Goal: Information Seeking & Learning: Learn about a topic

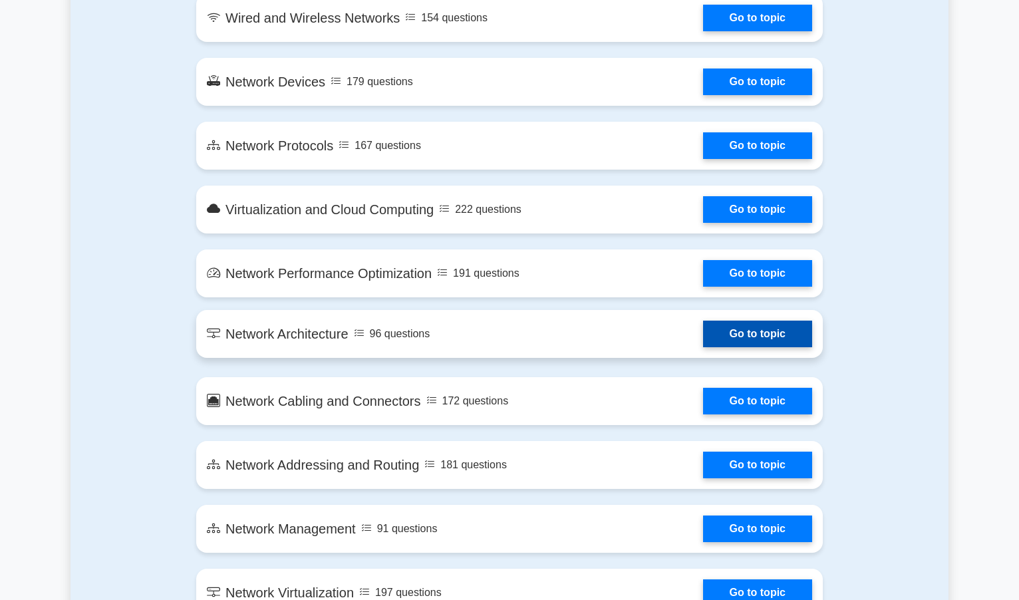
scroll to position [1131, 0]
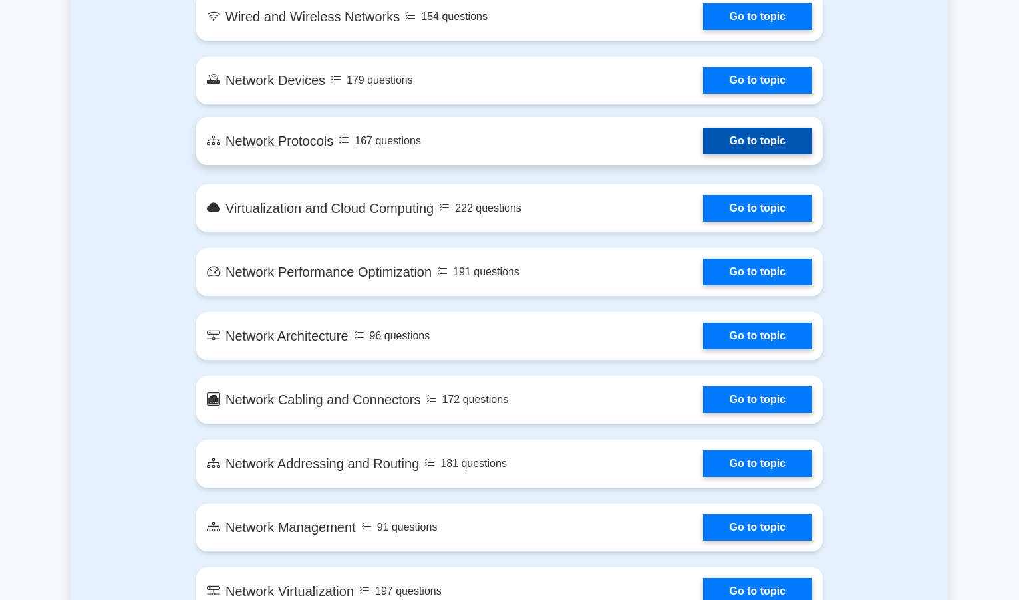
click at [748, 146] on link "Go to topic" at bounding box center [757, 141] width 109 height 27
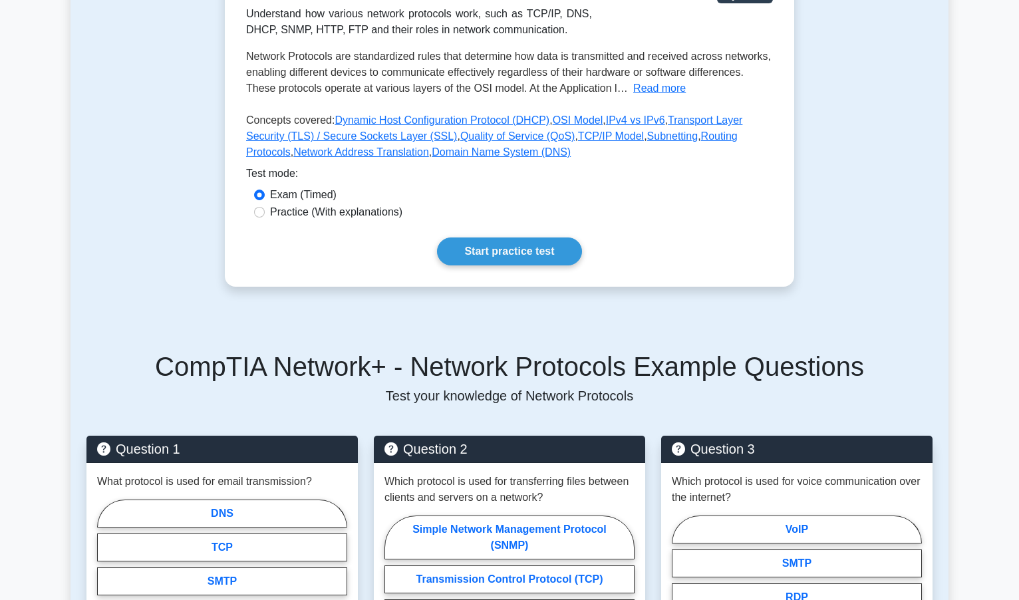
scroll to position [333, 0]
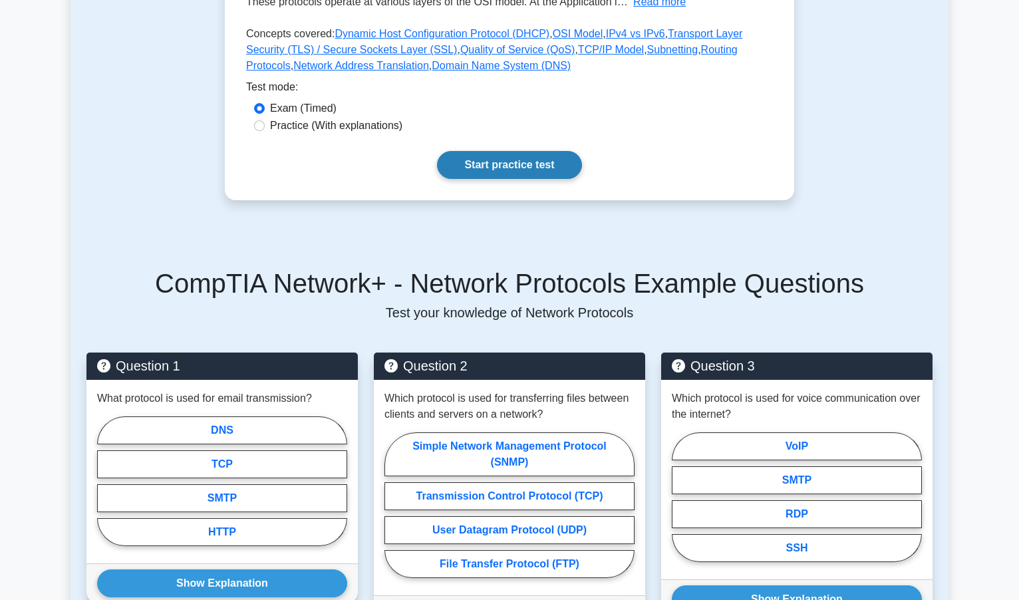
click at [514, 165] on link "Start practice test" at bounding box center [509, 165] width 144 height 28
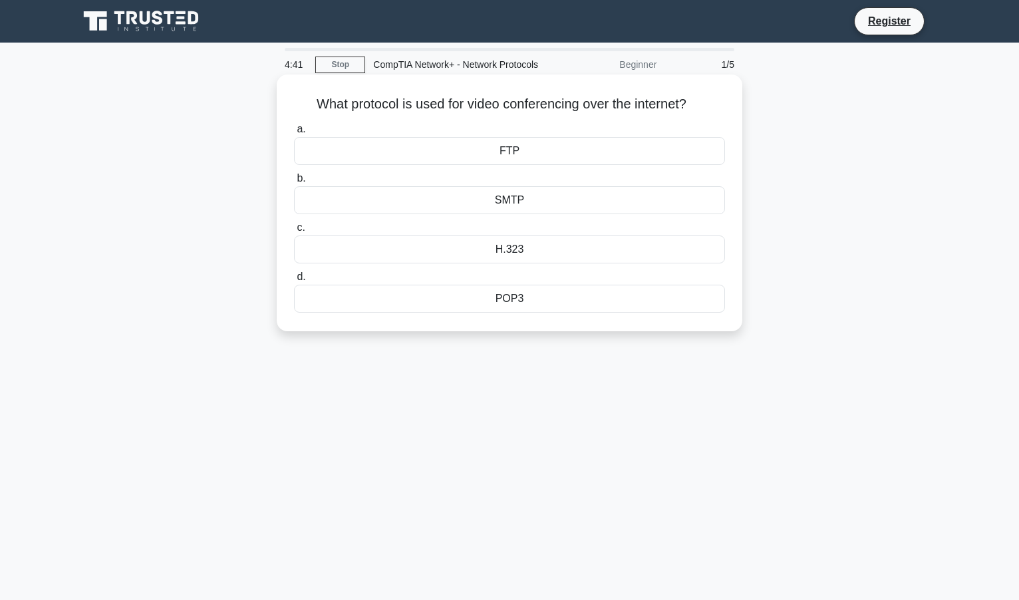
click at [508, 249] on div "H.323" at bounding box center [509, 250] width 431 height 28
click at [294, 232] on input "c. H.323" at bounding box center [294, 228] width 0 height 9
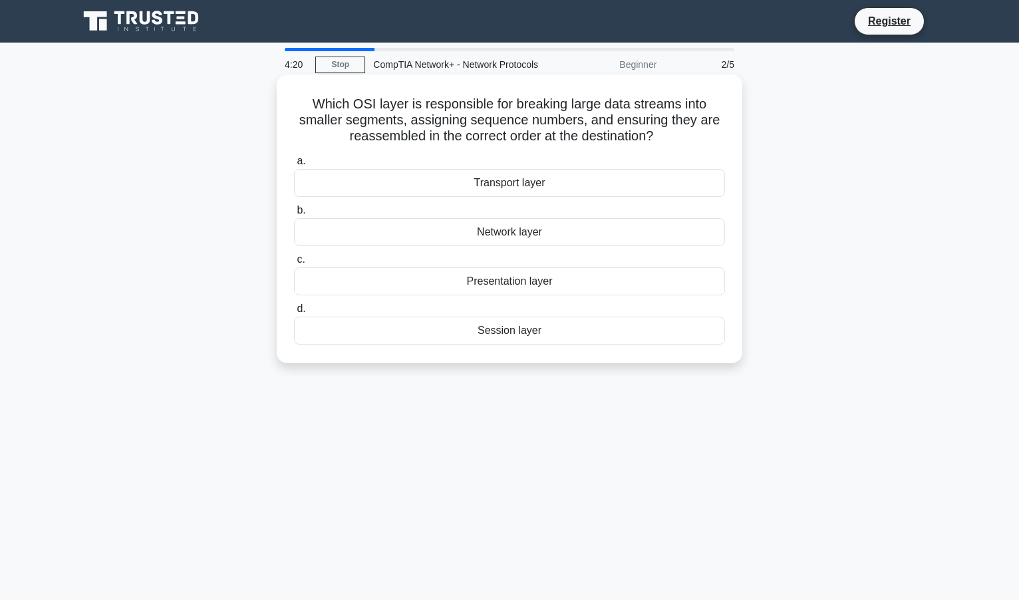
click at [518, 180] on div "Transport layer" at bounding box center [509, 183] width 431 height 28
click at [294, 166] on input "a. Transport layer" at bounding box center [294, 161] width 0 height 9
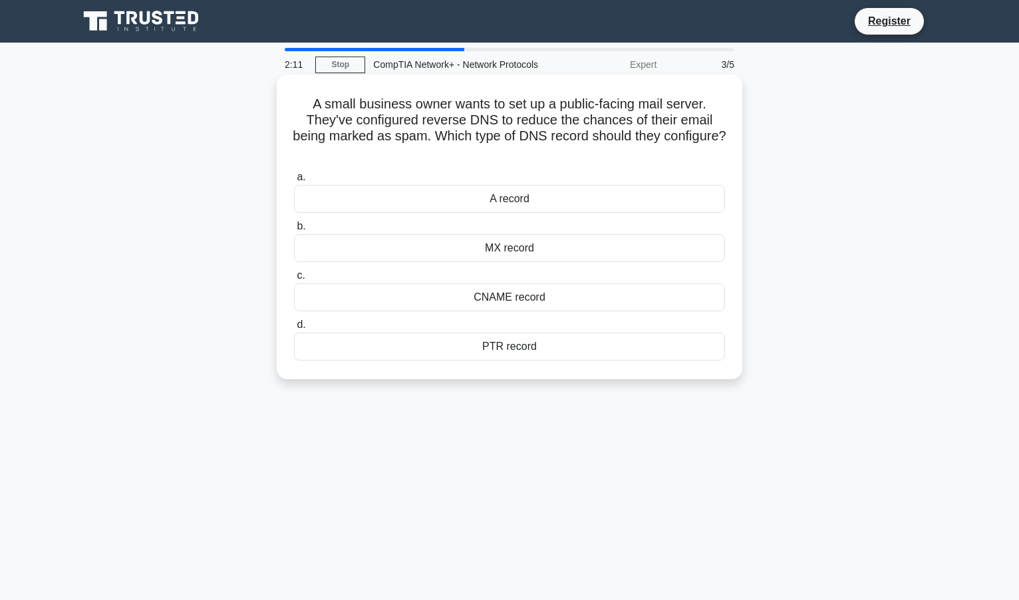
click at [532, 253] on div "MX record" at bounding box center [509, 248] width 431 height 28
click at [294, 231] on input "b. MX record" at bounding box center [294, 226] width 0 height 9
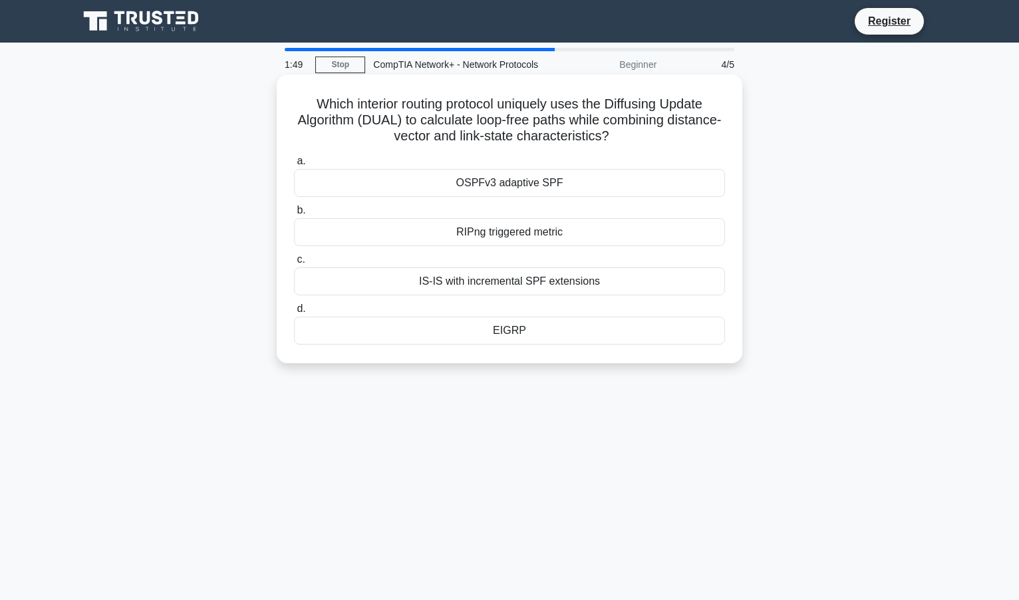
click at [574, 334] on div "EIGRP" at bounding box center [509, 331] width 431 height 28
click at [294, 313] on input "d. EIGRP" at bounding box center [294, 309] width 0 height 9
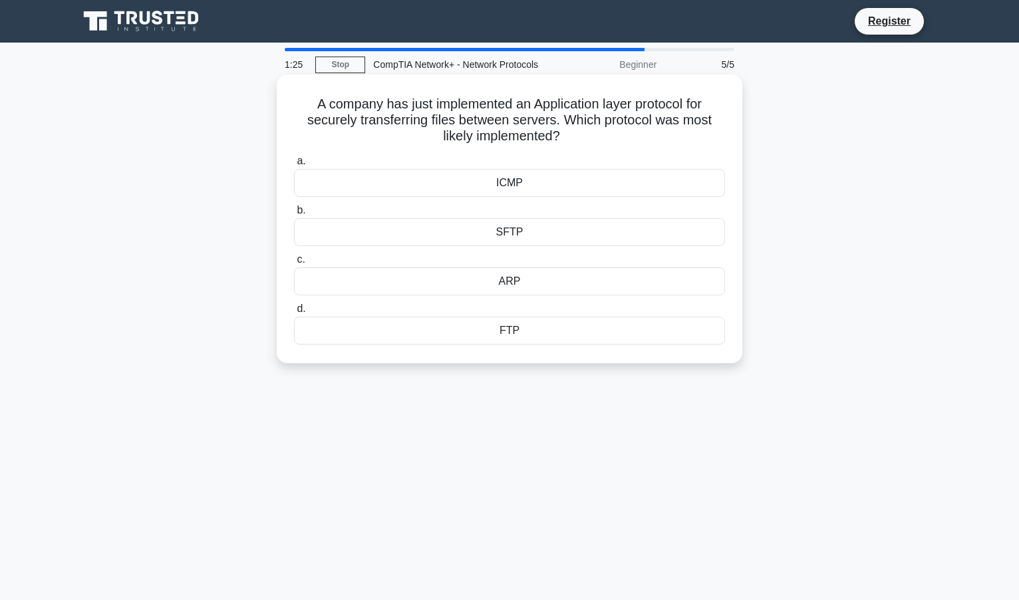
click at [522, 234] on div "SFTP" at bounding box center [509, 232] width 431 height 28
click at [294, 215] on input "b. SFTP" at bounding box center [294, 210] width 0 height 9
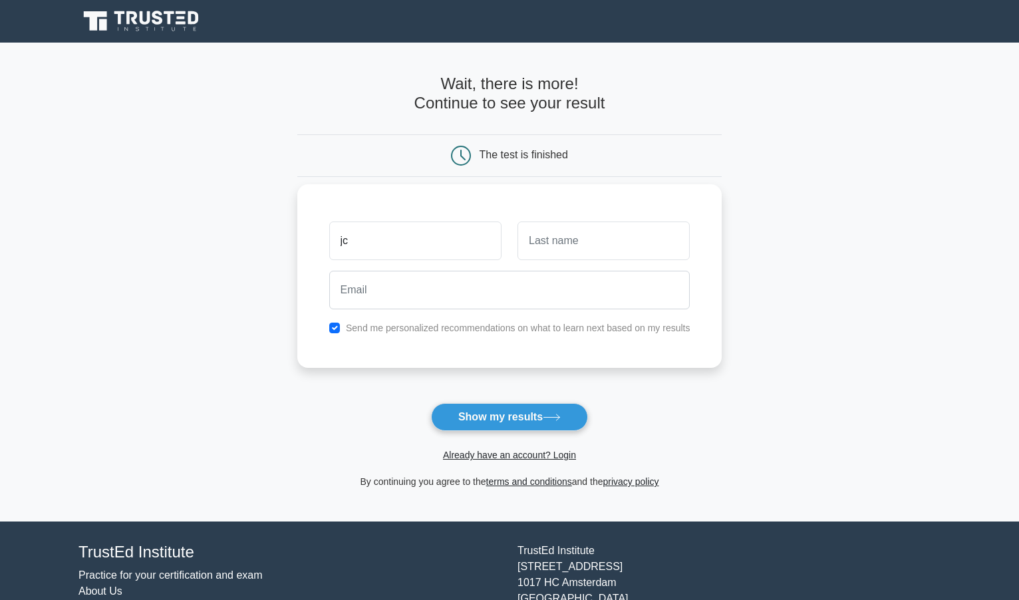
type input "jc"
type input "gc"
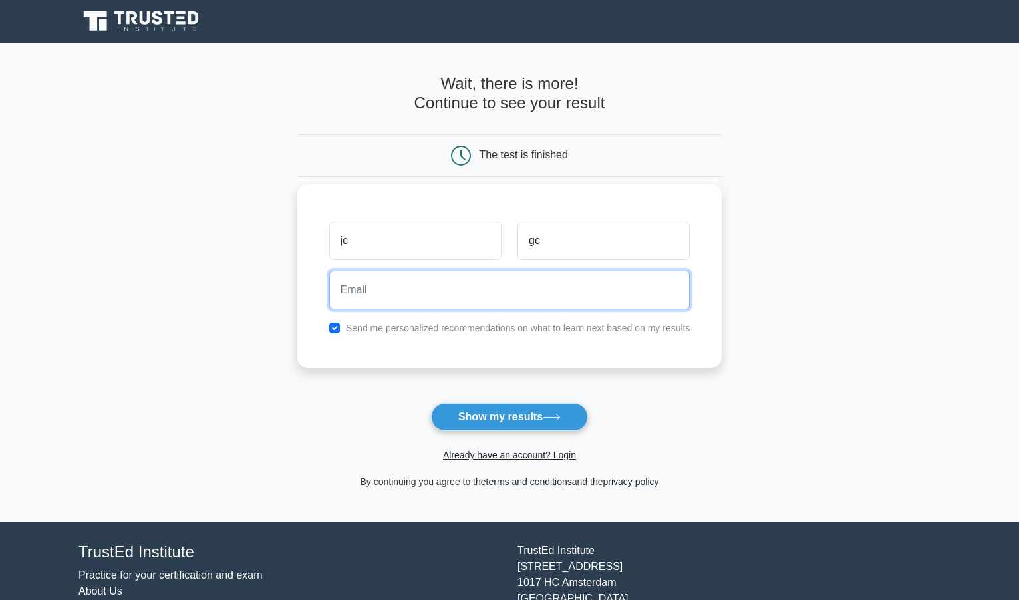
click at [444, 299] on input "email" at bounding box center [509, 290] width 361 height 39
type input "mail.juanc@gmail.com"
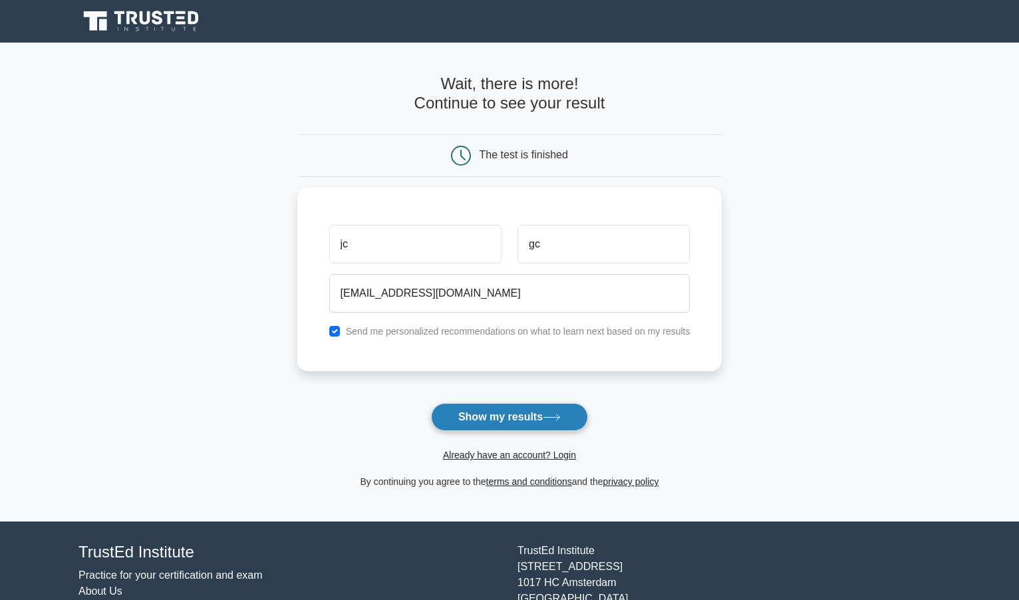
click at [545, 415] on button "Show my results" at bounding box center [509, 417] width 157 height 28
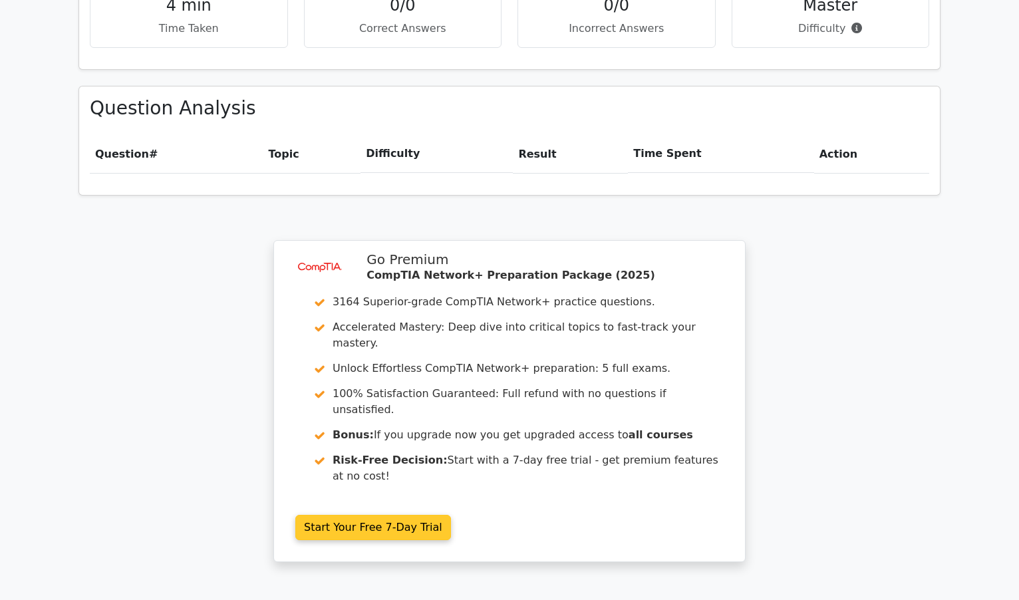
scroll to position [848, 0]
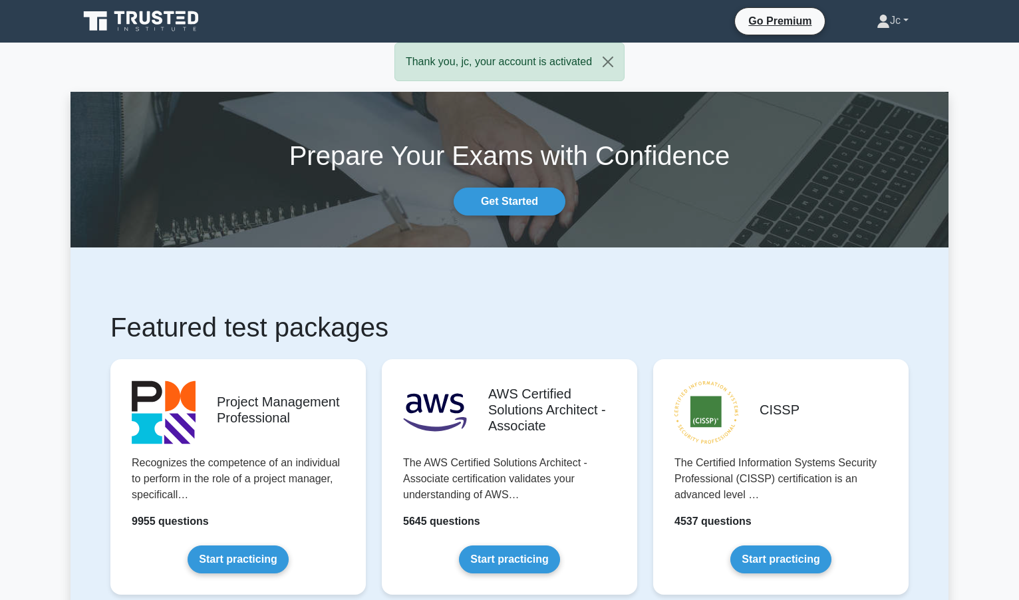
click at [880, 21] on icon at bounding box center [883, 18] width 7 height 7
click at [868, 49] on link "Profile" at bounding box center [898, 51] width 105 height 21
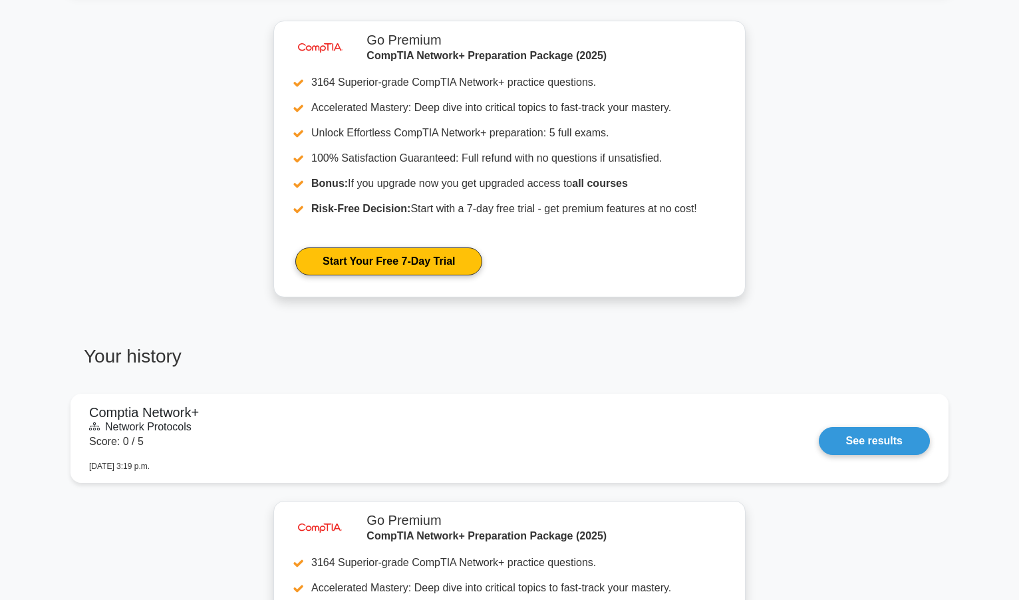
scroll to position [520, 0]
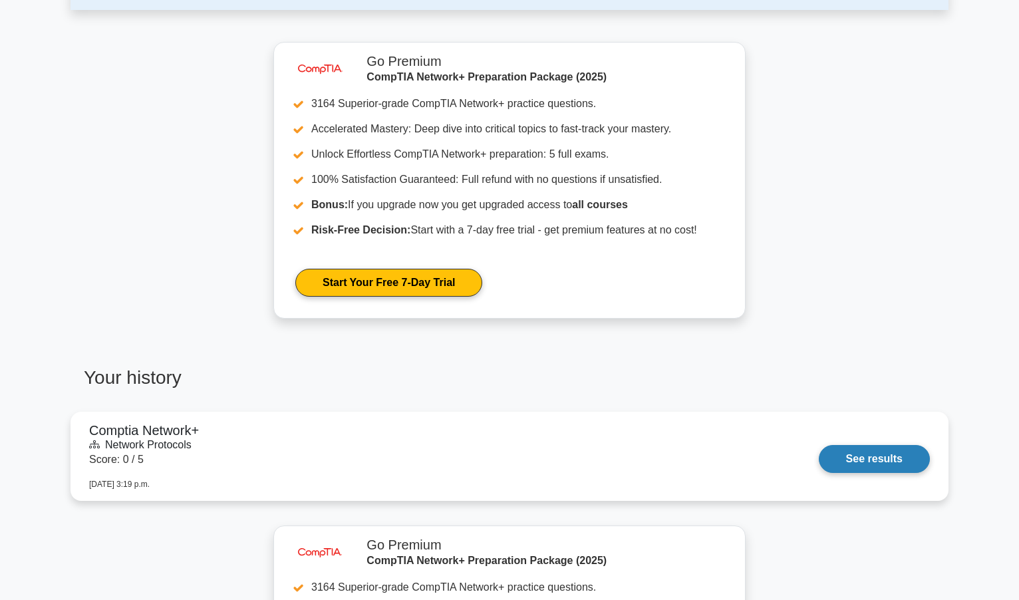
click at [874, 458] on link "See results" at bounding box center [874, 459] width 111 height 28
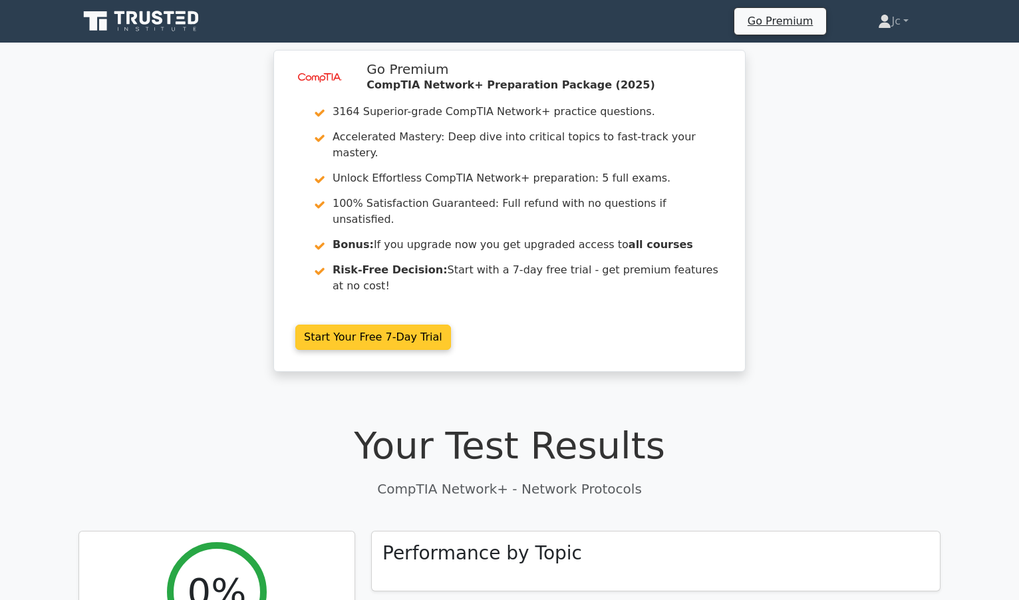
click at [451, 325] on link "Start Your Free 7-Day Trial" at bounding box center [373, 337] width 156 height 25
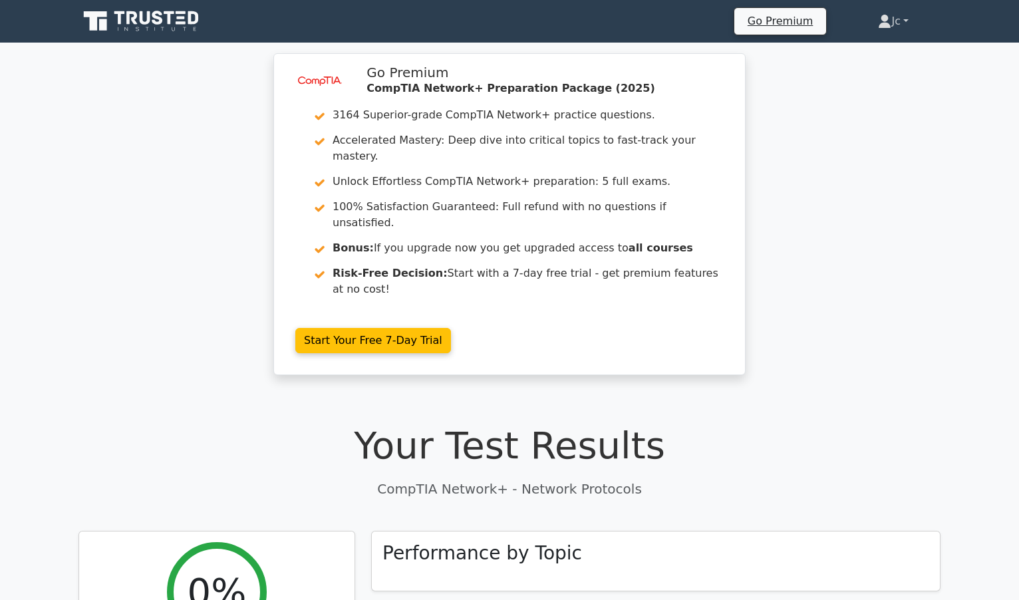
click at [894, 24] on link "Jc" at bounding box center [893, 21] width 94 height 27
click at [866, 49] on link "Profile" at bounding box center [899, 52] width 105 height 21
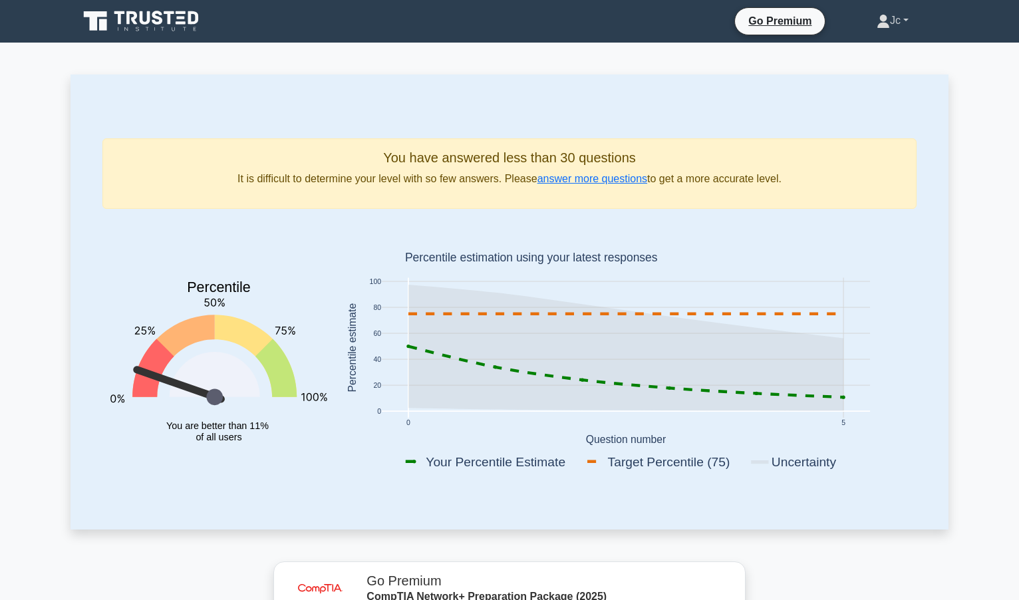
click at [898, 23] on link "Jc" at bounding box center [893, 20] width 96 height 27
click at [888, 73] on link "Settings" at bounding box center [898, 73] width 105 height 21
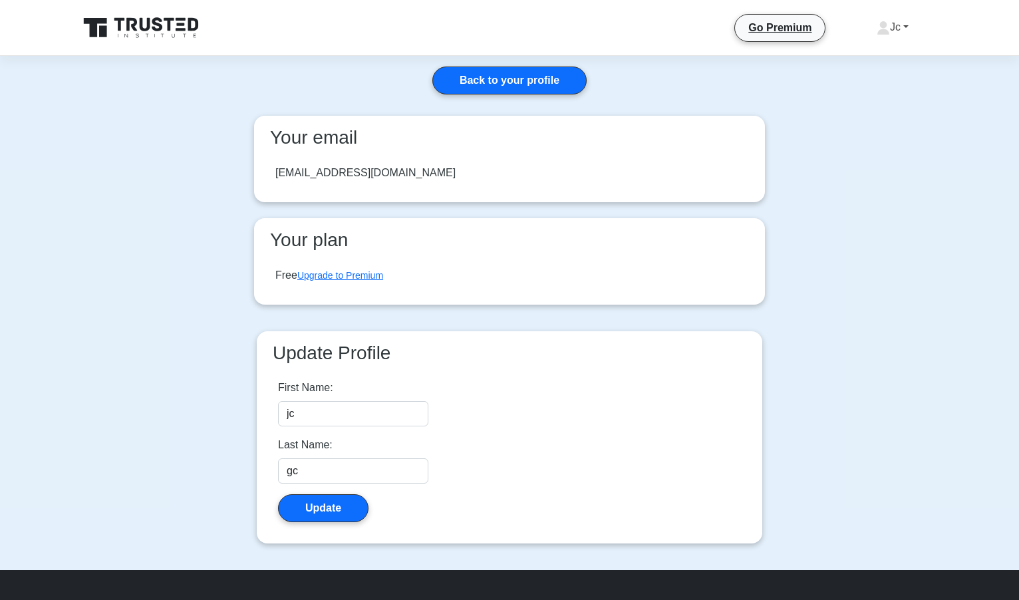
click at [907, 27] on link "Jc" at bounding box center [893, 27] width 96 height 27
click at [866, 59] on link "Profile" at bounding box center [898, 58] width 105 height 21
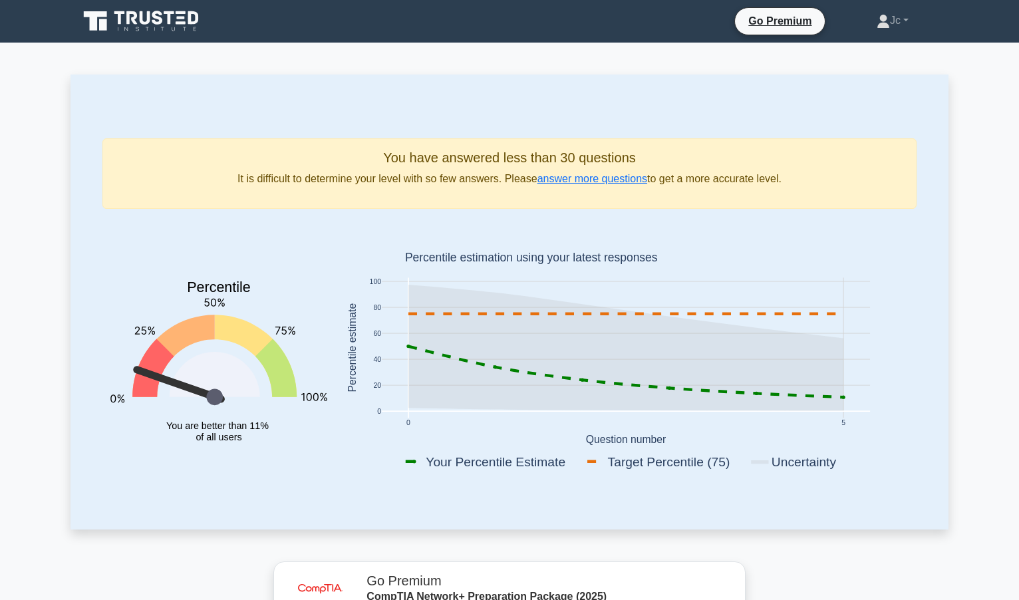
click at [166, 21] on icon at bounding box center [143, 21] width 128 height 25
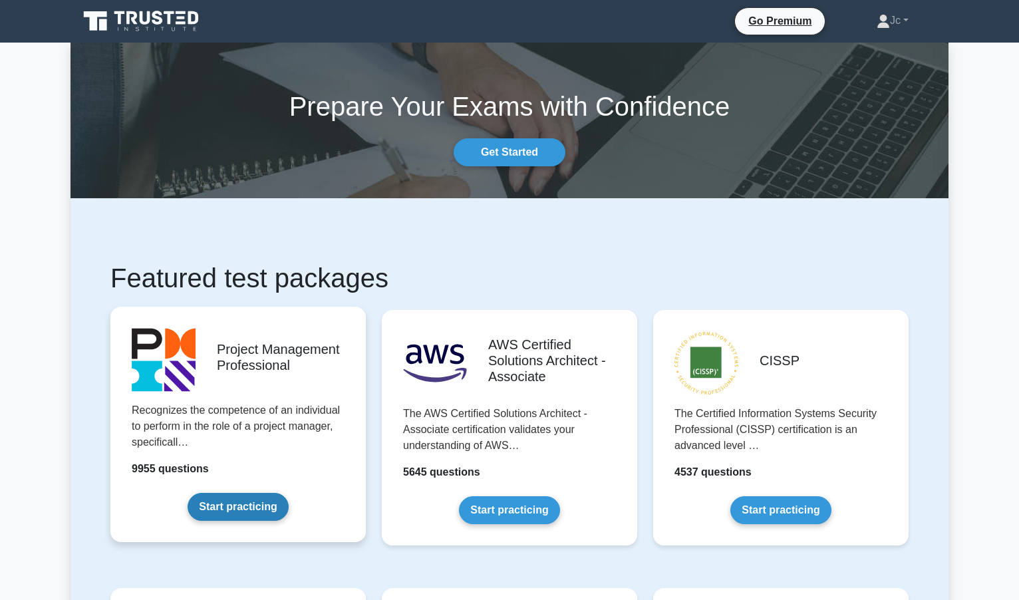
click at [288, 493] on link "Start practicing" at bounding box center [238, 507] width 100 height 28
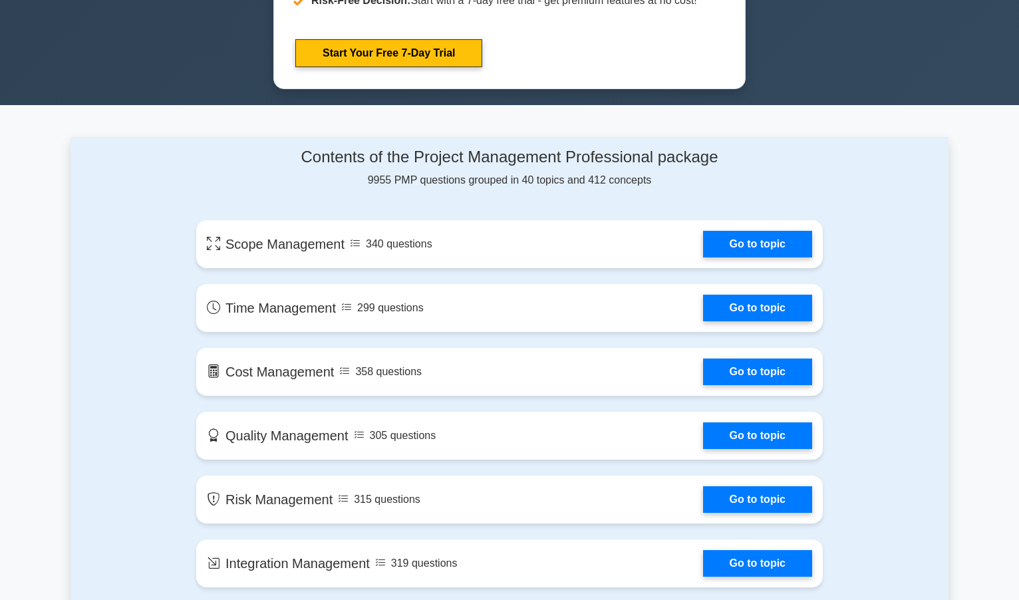
scroll to position [998, 0]
